Goal: Transaction & Acquisition: Purchase product/service

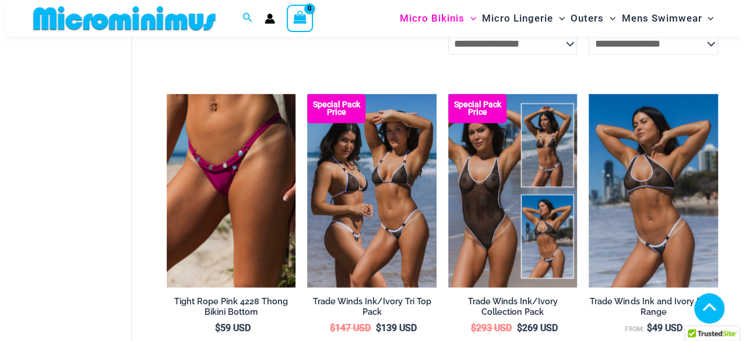
scroll to position [657, 0]
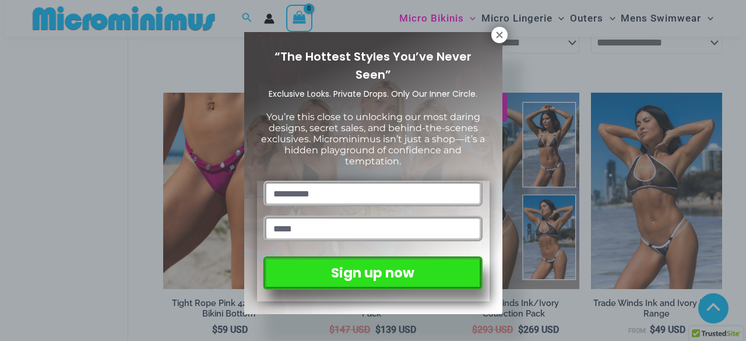
click at [501, 36] on icon at bounding box center [499, 34] width 6 height 6
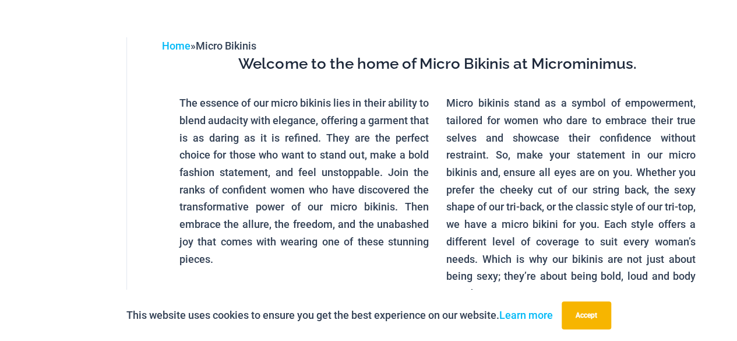
scroll to position [0, 0]
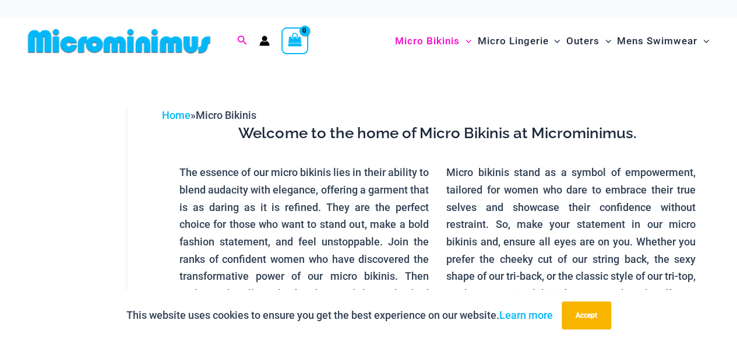
click at [244, 41] on icon "Search icon link" at bounding box center [242, 40] width 9 height 9
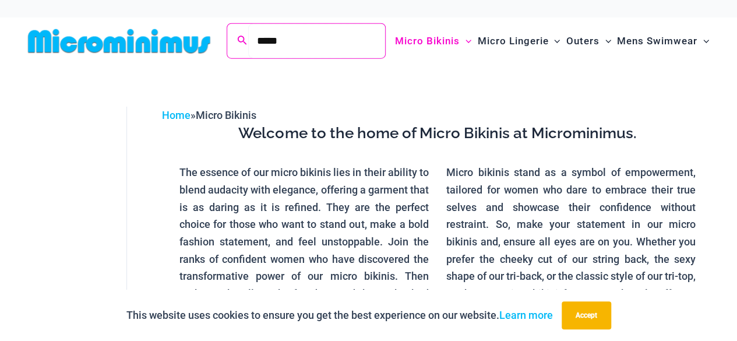
type input "*****"
click button "Search" at bounding box center [0, 0] width 0 height 0
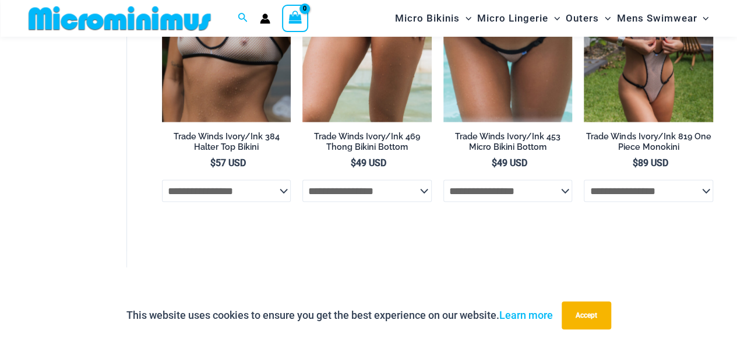
scroll to position [1147, 0]
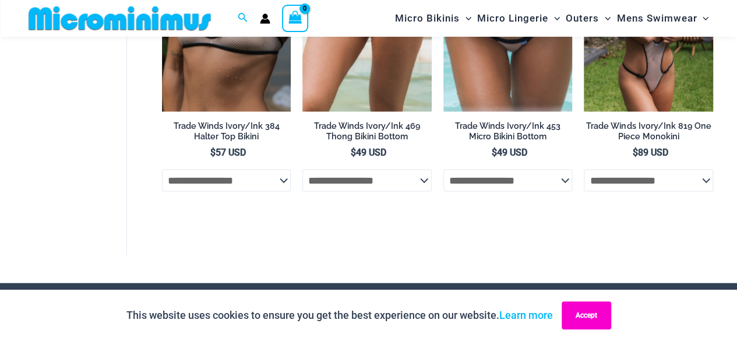
click at [578, 321] on button "Accept" at bounding box center [587, 315] width 50 height 28
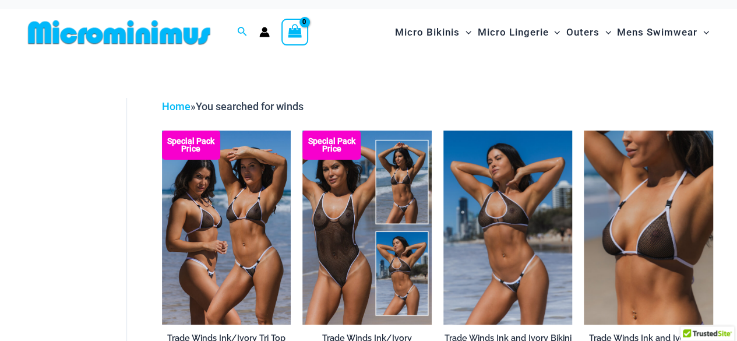
scroll to position [0, 0]
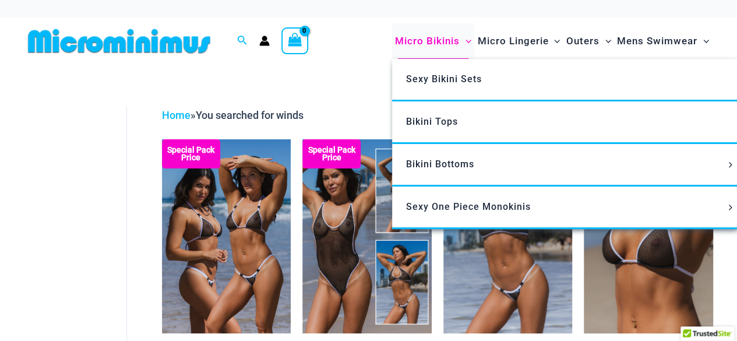
click at [425, 43] on span "Micro Bikinis" at bounding box center [427, 41] width 65 height 30
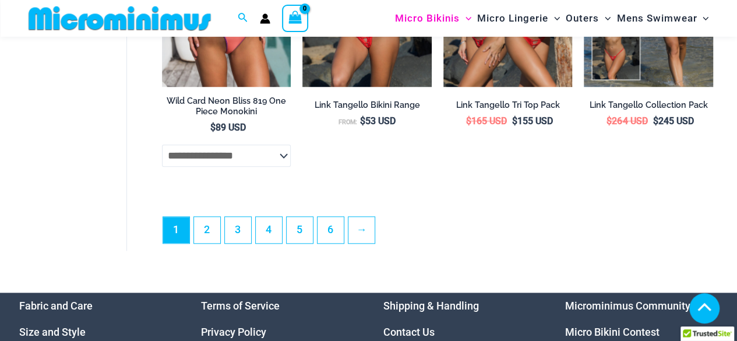
scroll to position [2749, 0]
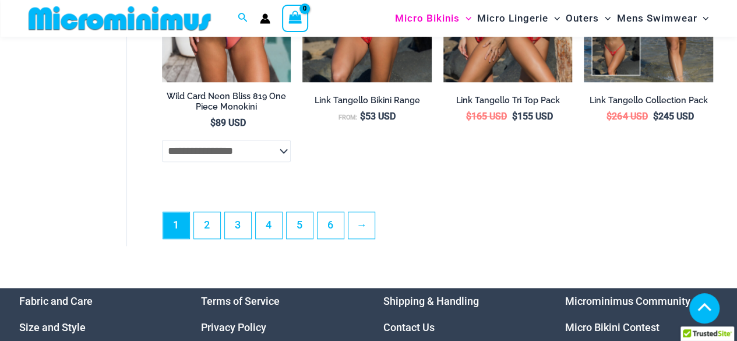
click at [221, 241] on ul "1 2 3 4 5 6 →" at bounding box center [438, 229] width 550 height 34
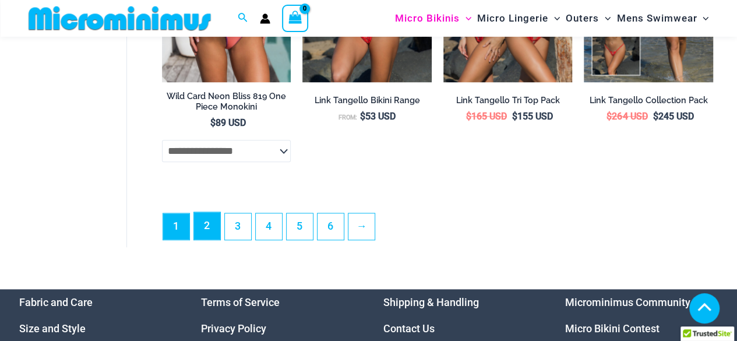
click at [214, 239] on link "2" at bounding box center [207, 225] width 26 height 27
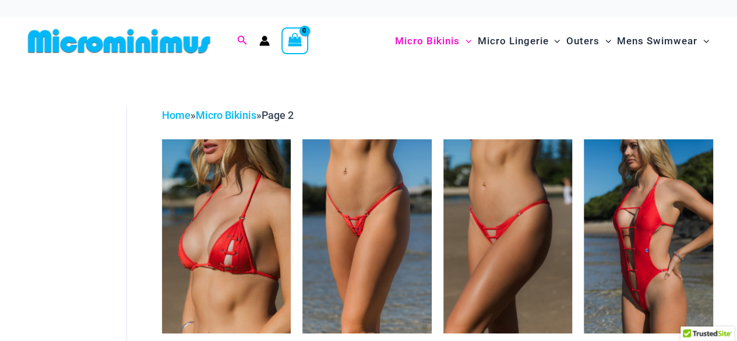
click at [240, 39] on icon "Search icon link" at bounding box center [241, 41] width 9 height 10
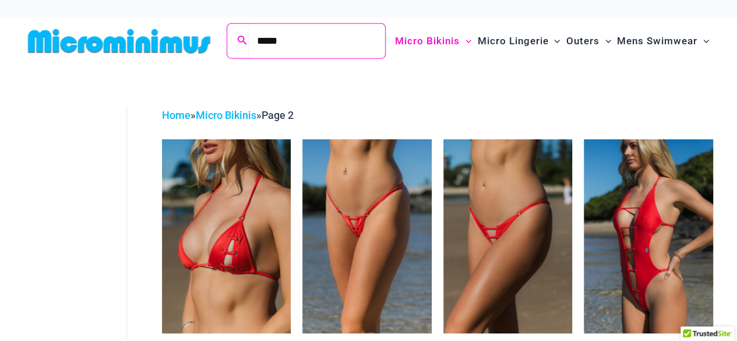
type input "*****"
click button "Search" at bounding box center [0, 0] width 0 height 0
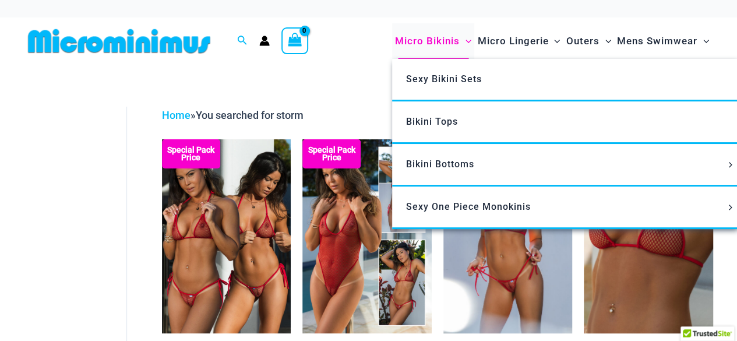
click at [427, 43] on span "Micro Bikinis" at bounding box center [427, 41] width 65 height 30
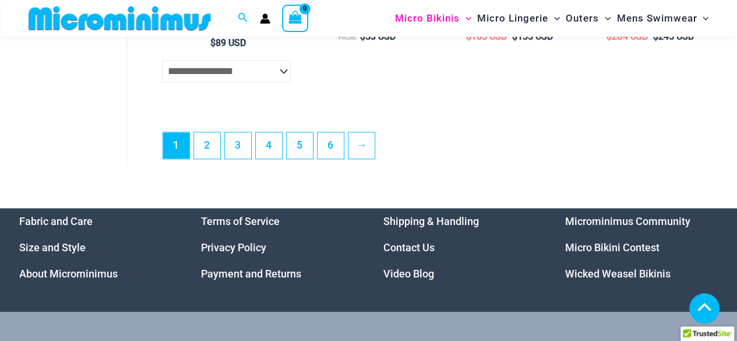
scroll to position [2809, 0]
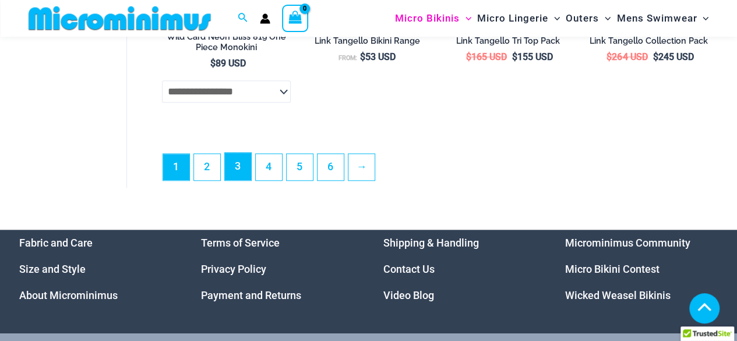
click at [242, 180] on link "3" at bounding box center [238, 166] width 26 height 27
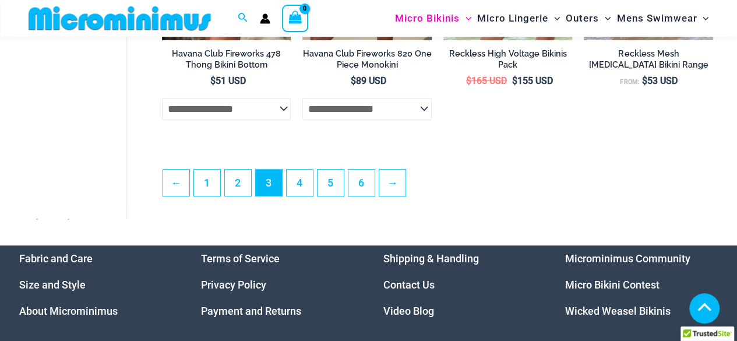
scroll to position [2490, 0]
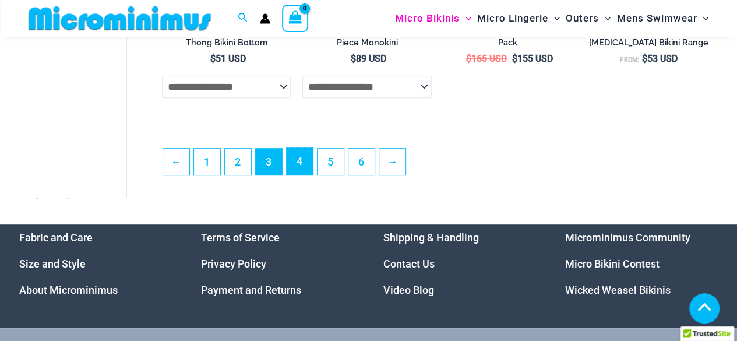
click at [292, 171] on link "4" at bounding box center [300, 160] width 26 height 27
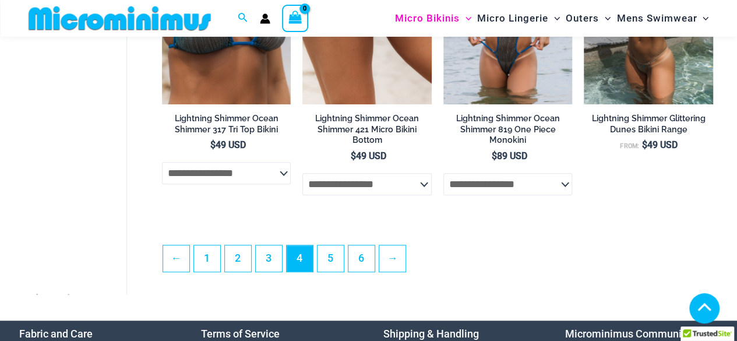
scroll to position [2419, 0]
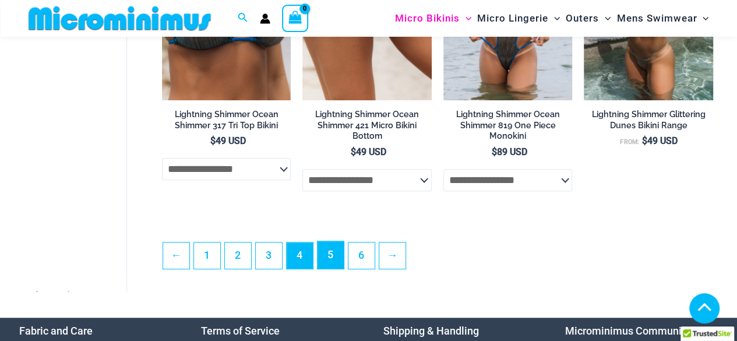
click at [332, 256] on link "5" at bounding box center [331, 254] width 26 height 27
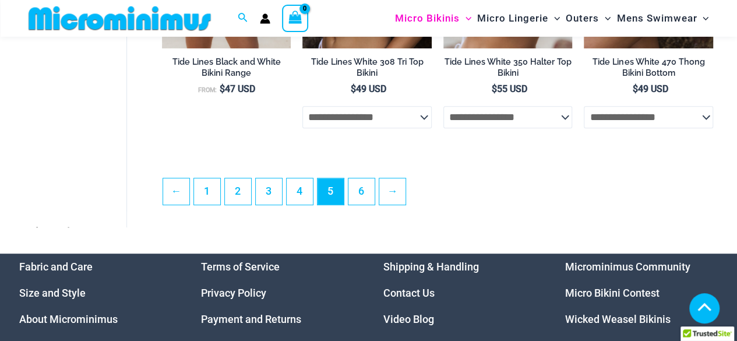
scroll to position [2439, 0]
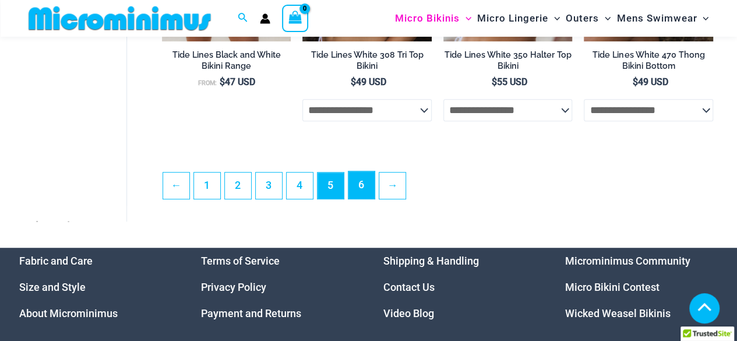
click at [361, 192] on link "6" at bounding box center [361, 184] width 26 height 27
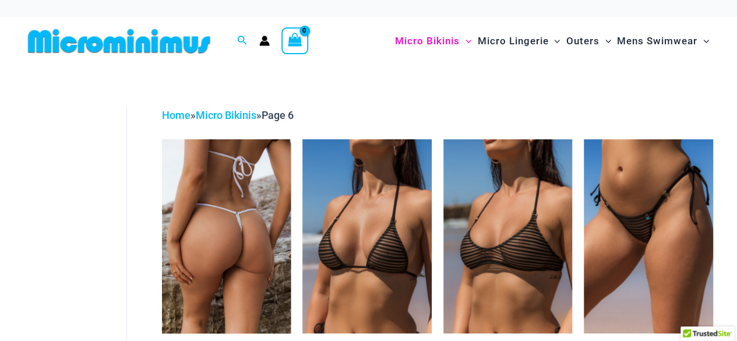
click at [210, 234] on img at bounding box center [226, 235] width 129 height 193
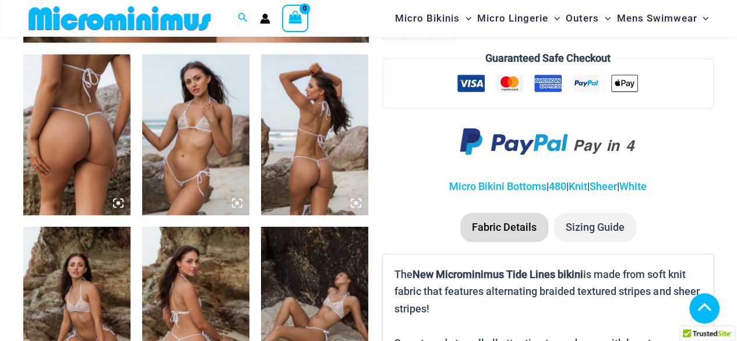
scroll to position [635, 0]
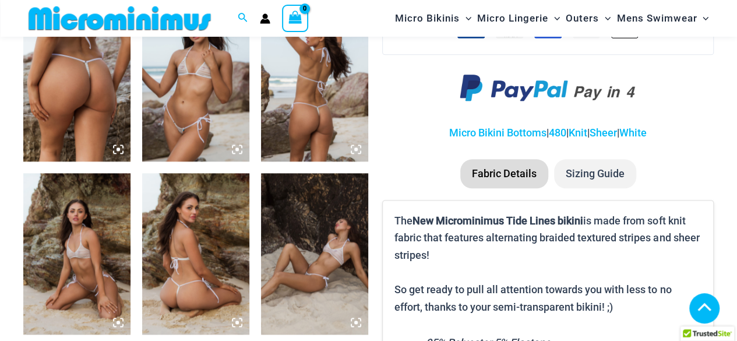
click at [172, 102] on img at bounding box center [195, 81] width 107 height 161
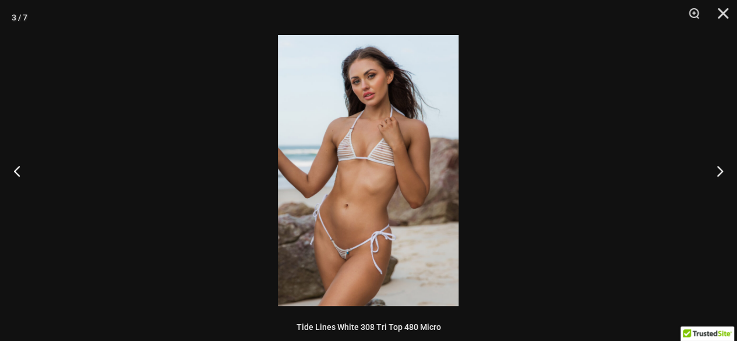
click at [359, 205] on img at bounding box center [368, 170] width 181 height 271
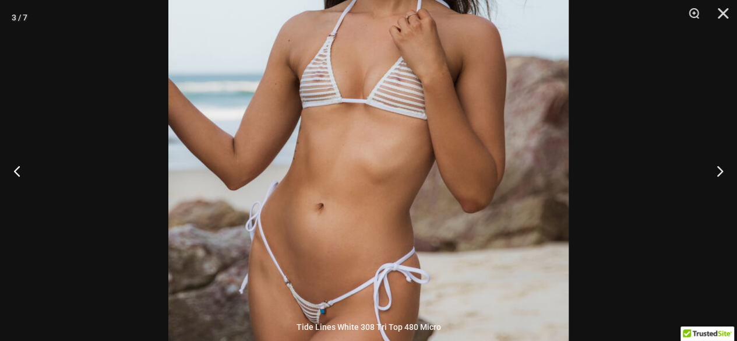
scroll to position [0, 0]
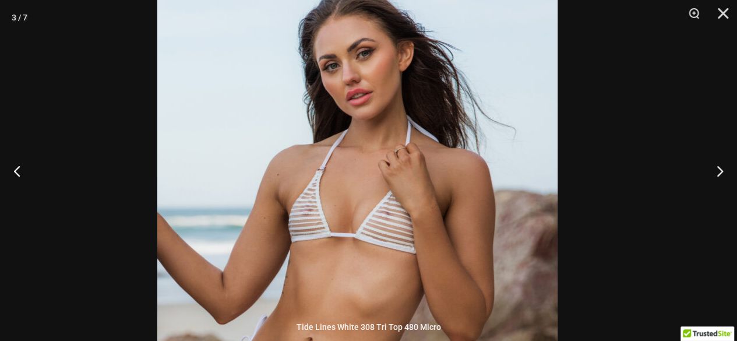
click at [333, 216] on img at bounding box center [357, 263] width 400 height 600
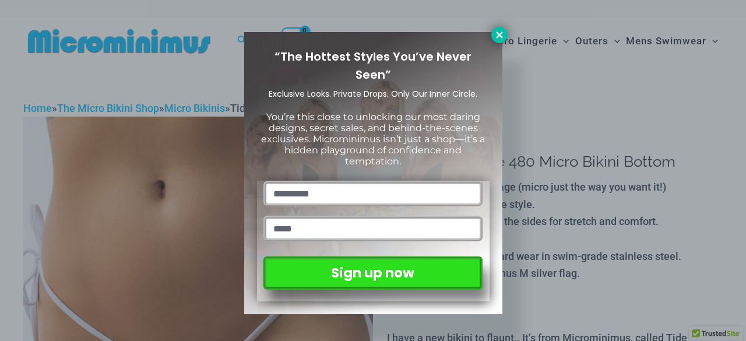
click at [496, 32] on icon at bounding box center [499, 34] width 6 height 6
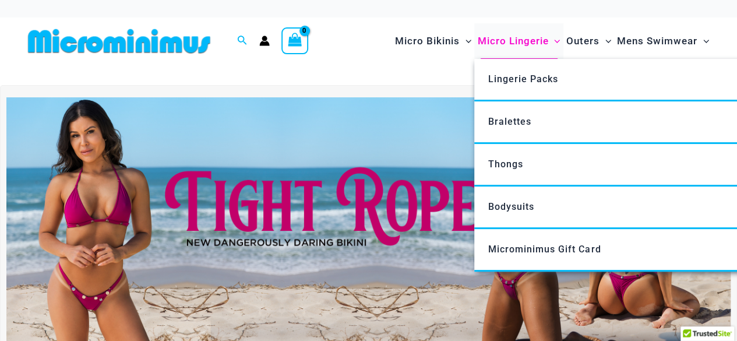
click at [522, 38] on span "Micro Lingerie" at bounding box center [512, 41] width 71 height 30
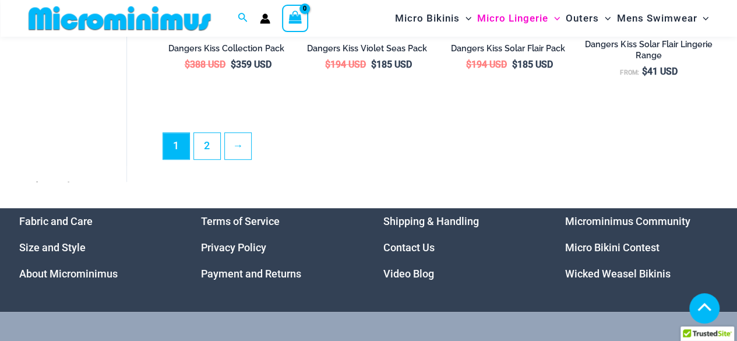
scroll to position [2583, 0]
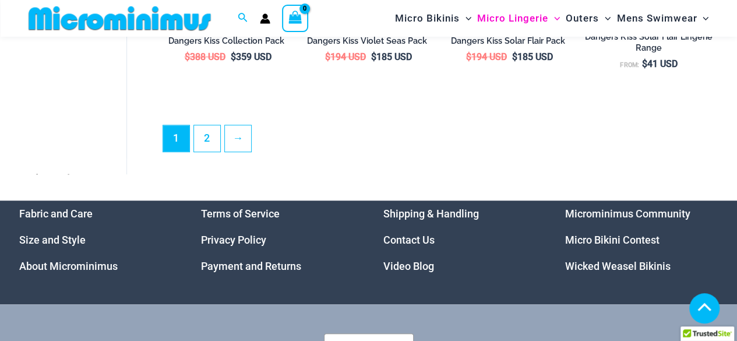
drag, startPoint x: 741, startPoint y: 24, endPoint x: 667, endPoint y: 202, distance: 193.3
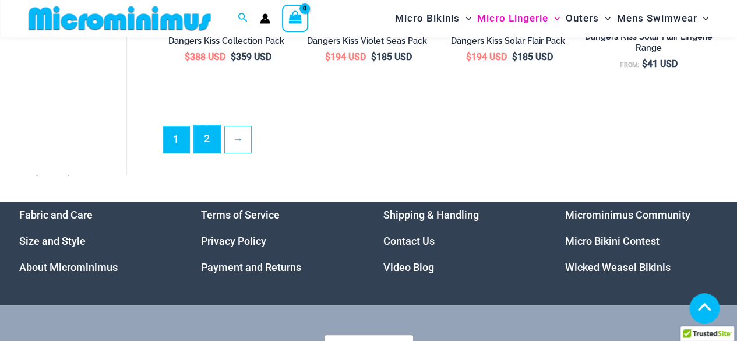
click at [210, 150] on link "2" at bounding box center [207, 138] width 26 height 27
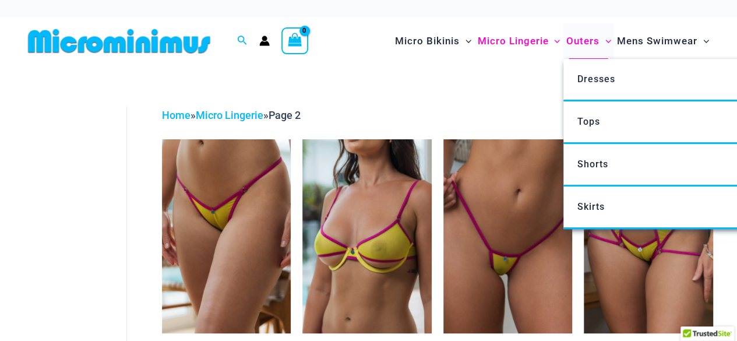
click at [584, 44] on span "Outers" at bounding box center [582, 41] width 33 height 30
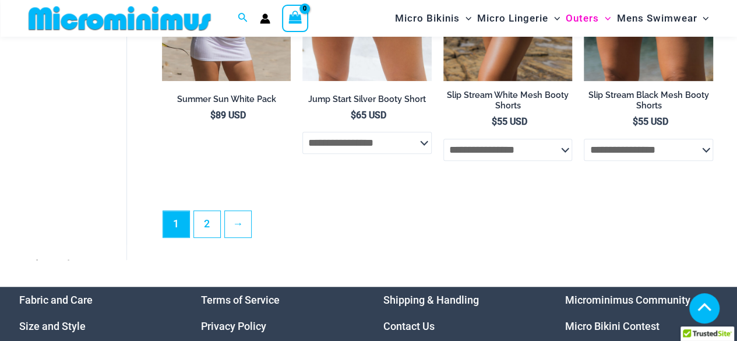
scroll to position [2502, 0]
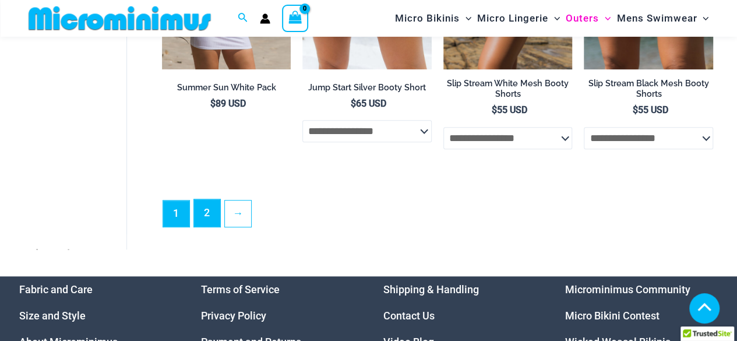
click at [207, 221] on link "2" at bounding box center [207, 212] width 26 height 27
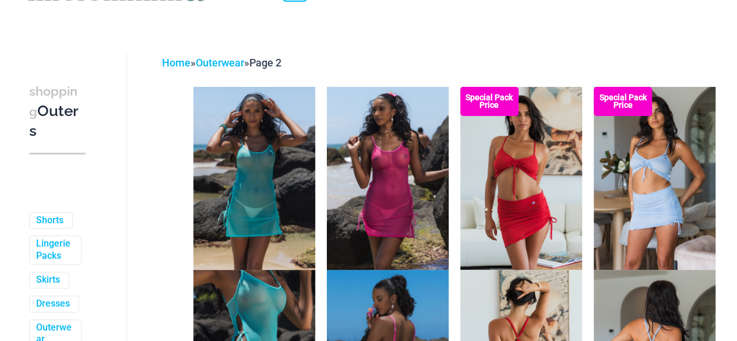
scroll to position [199, 0]
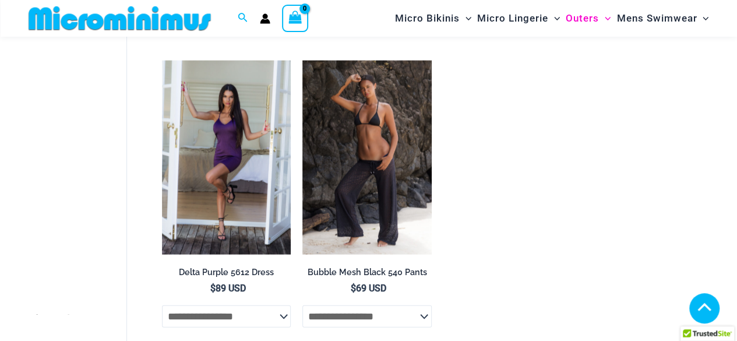
scroll to position [1291, 0]
